Goal: Transaction & Acquisition: Purchase product/service

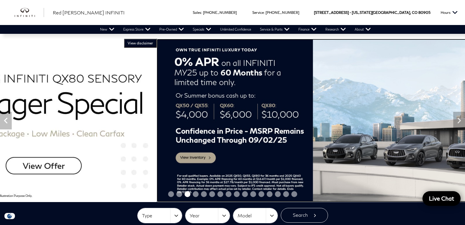
click at [157, 168] on img at bounding box center [389, 120] width 465 height 163
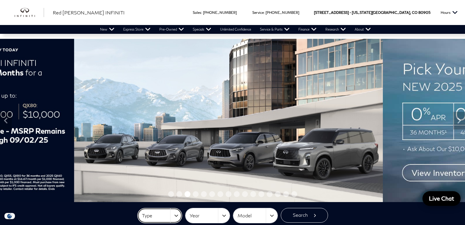
click at [180, 216] on button "Type" at bounding box center [160, 215] width 44 height 15
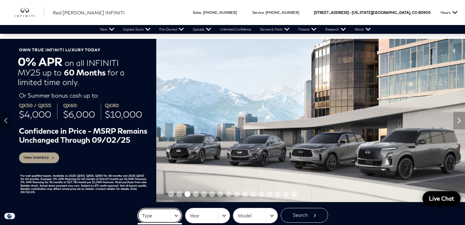
scroll to position [9, 0]
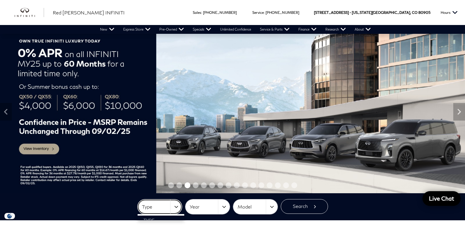
click at [178, 208] on button "Type" at bounding box center [160, 206] width 44 height 15
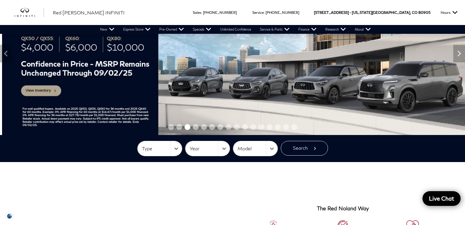
scroll to position [68, 0]
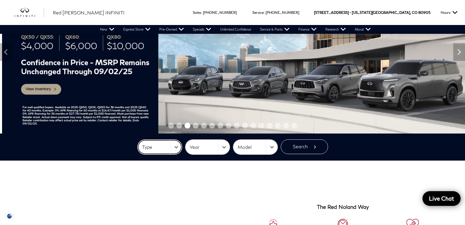
click at [178, 148] on button "Type" at bounding box center [160, 146] width 44 height 15
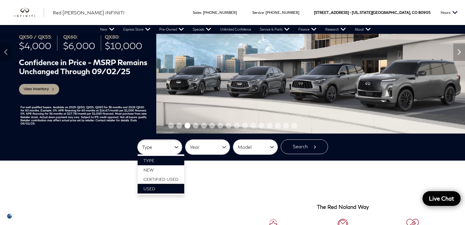
click at [163, 191] on link "Used" at bounding box center [161, 188] width 47 height 9
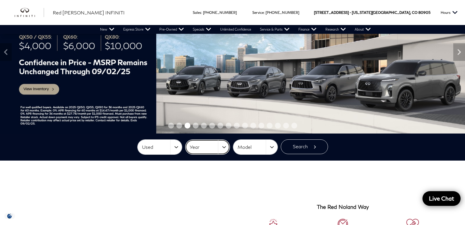
click at [229, 148] on button "Year" at bounding box center [208, 146] width 44 height 15
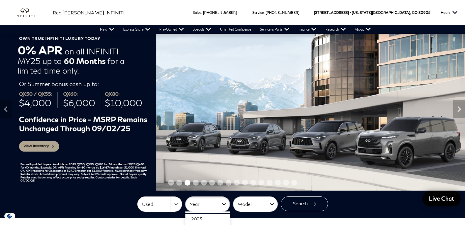
scroll to position [0, 0]
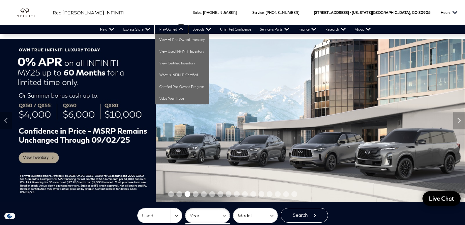
click at [174, 30] on link "Pre-Owned" at bounding box center [171, 29] width 33 height 9
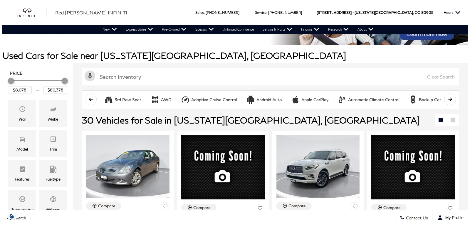
scroll to position [56, 0]
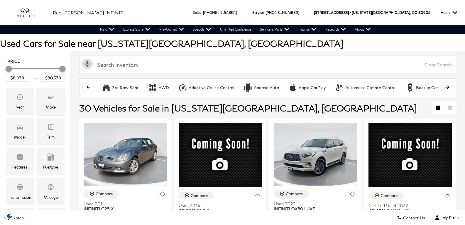
click at [53, 98] on icon "Make" at bounding box center [51, 96] width 3 height 3
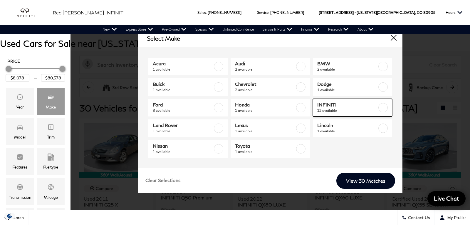
click at [327, 107] on span "INFINITI" at bounding box center [347, 105] width 60 height 6
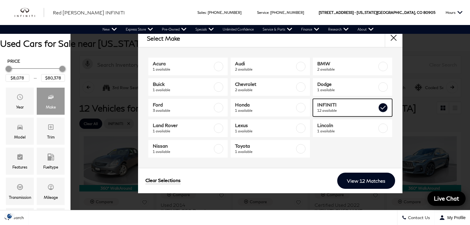
checkbox input "true"
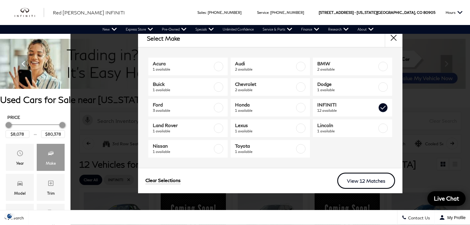
click at [364, 183] on link "View 12 Matches" at bounding box center [366, 180] width 58 height 16
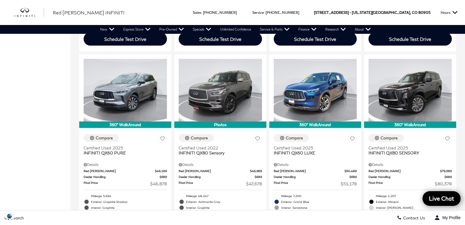
scroll to position [550, 0]
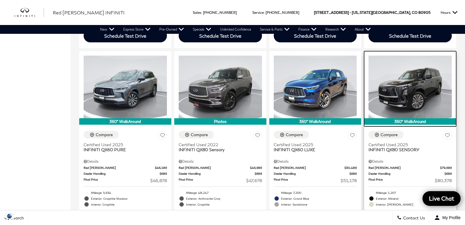
click at [369, 89] on img at bounding box center [410, 86] width 83 height 63
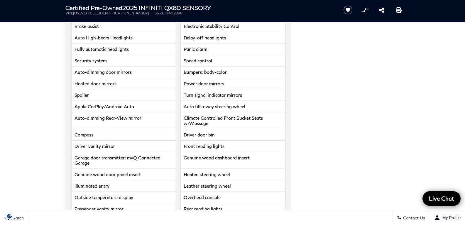
scroll to position [1366, 0]
